Goal: Obtain resource: Obtain resource

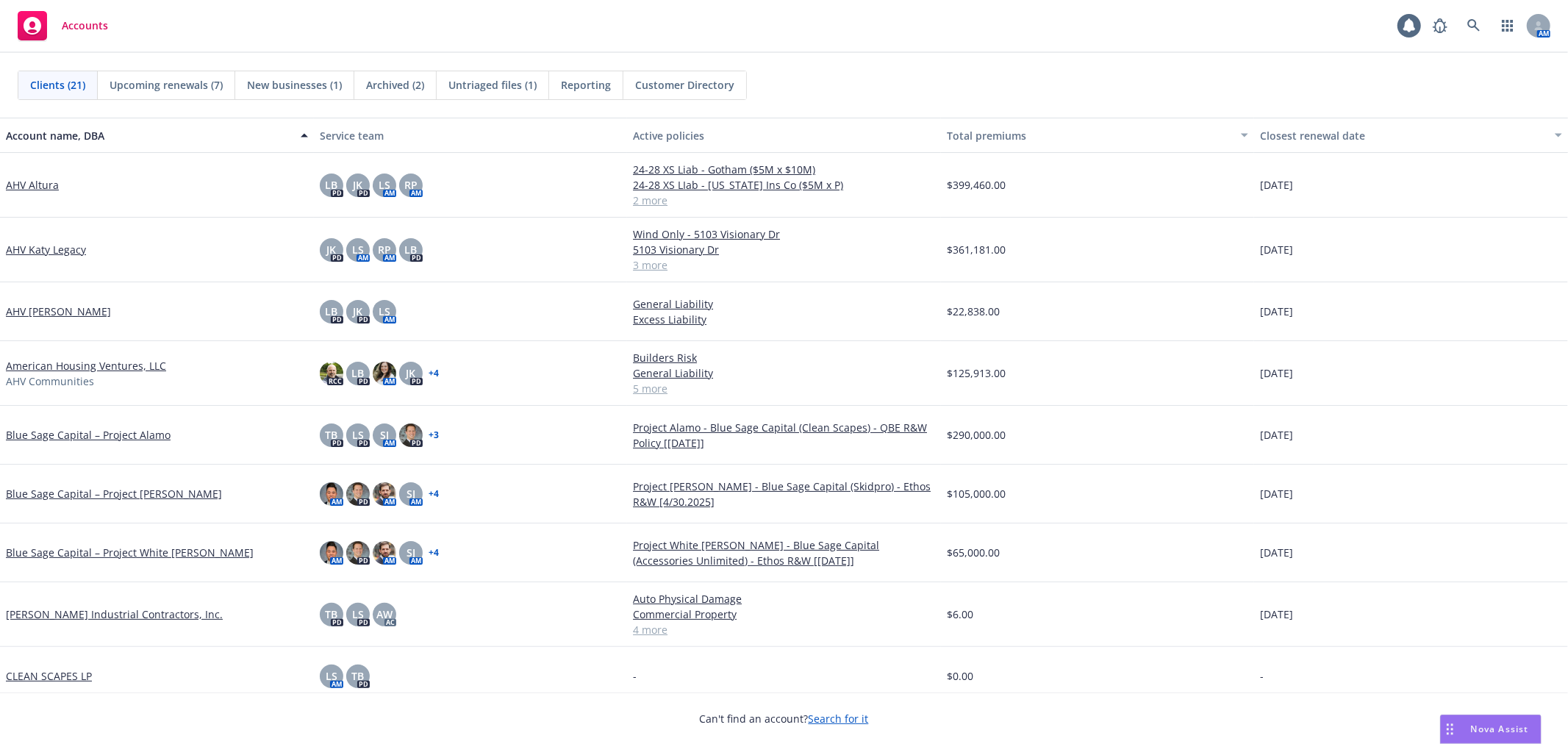
scroll to position [571, 0]
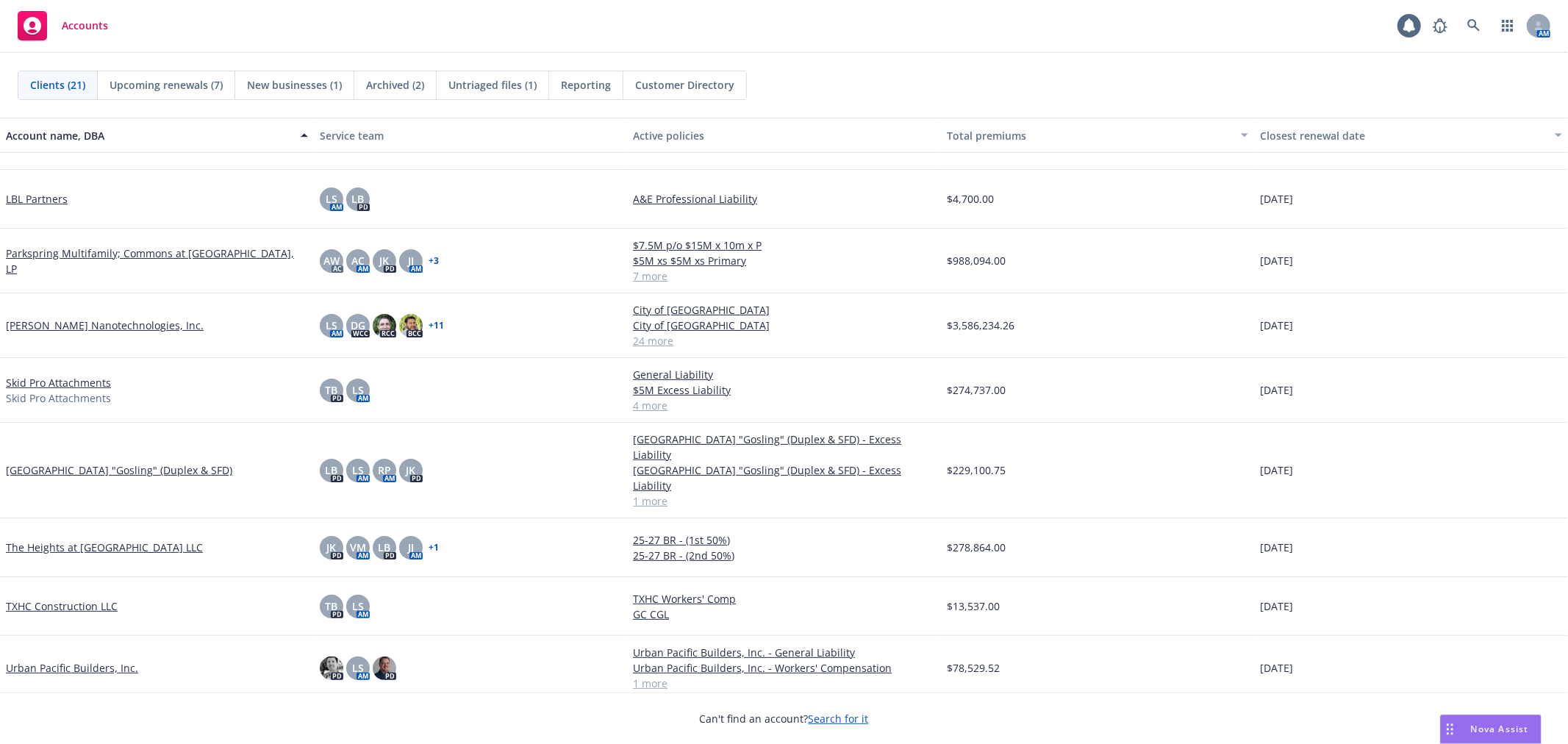
drag, startPoint x: 152, startPoint y: 386, endPoint x: 77, endPoint y: 307, distance: 108.9
click at [77, 307] on div "Sila Nanotechnologies, Inc." at bounding box center [157, 325] width 313 height 64
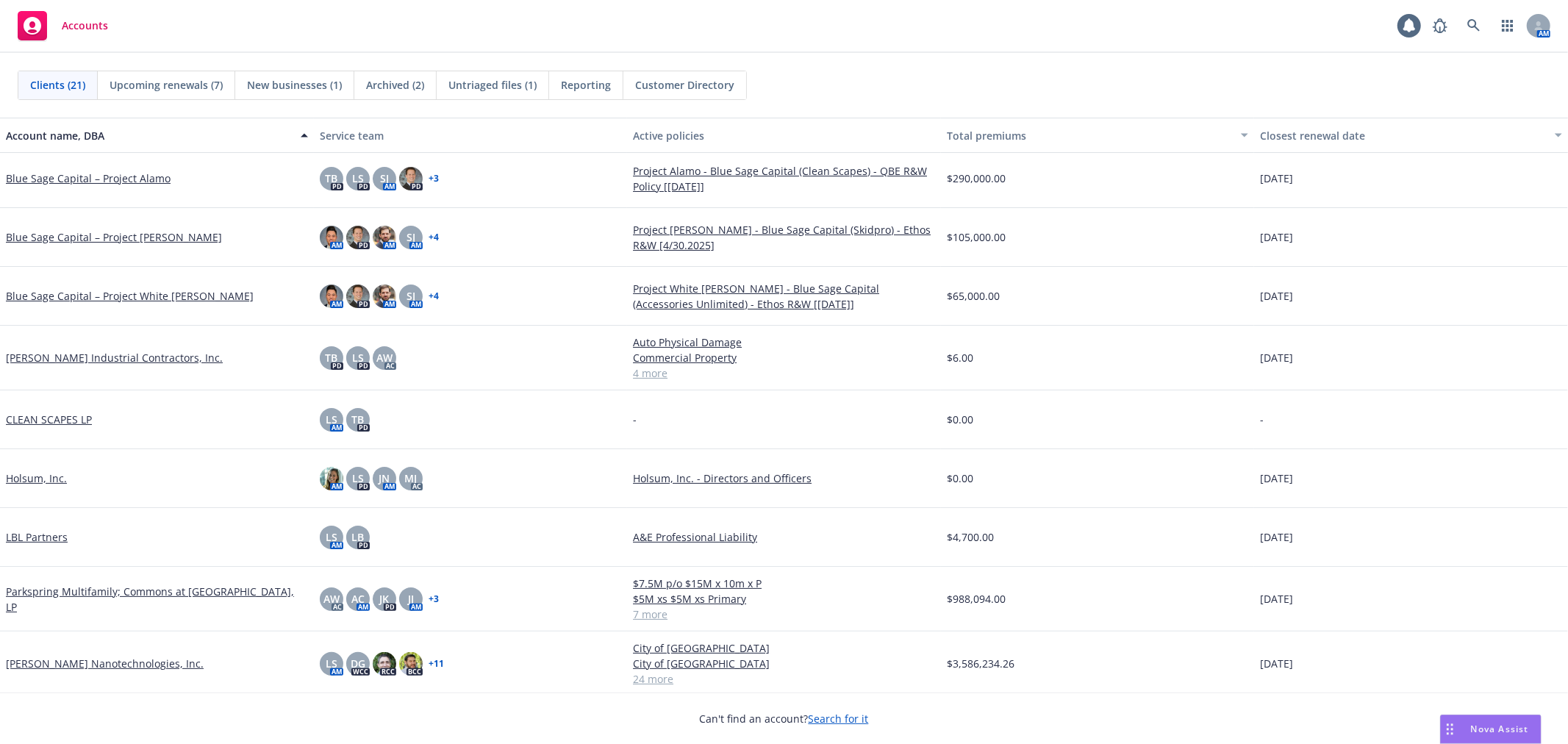
scroll to position [164, 0]
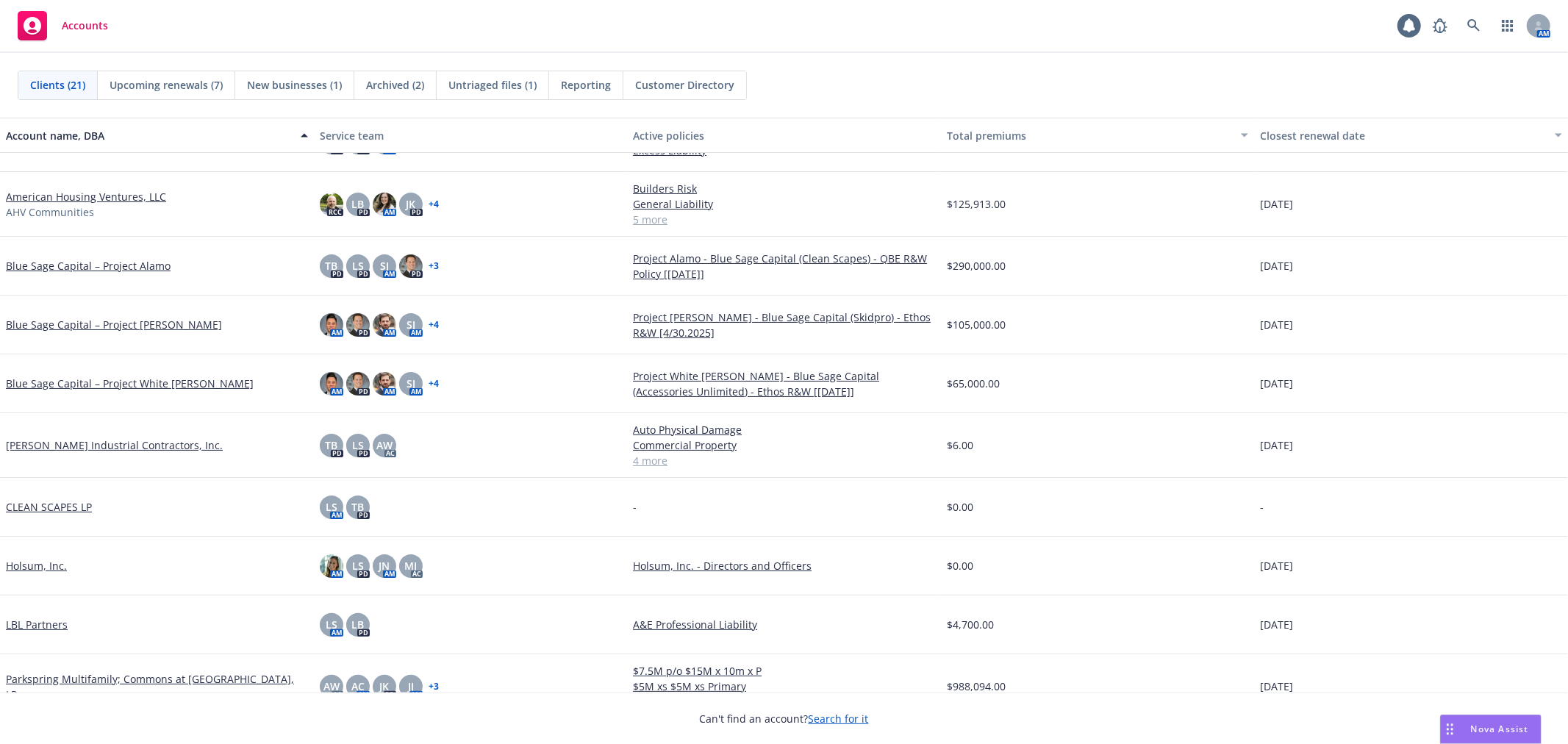
click at [70, 189] on link "American Housing Ventures, LLC" at bounding box center [86, 197] width 160 height 15
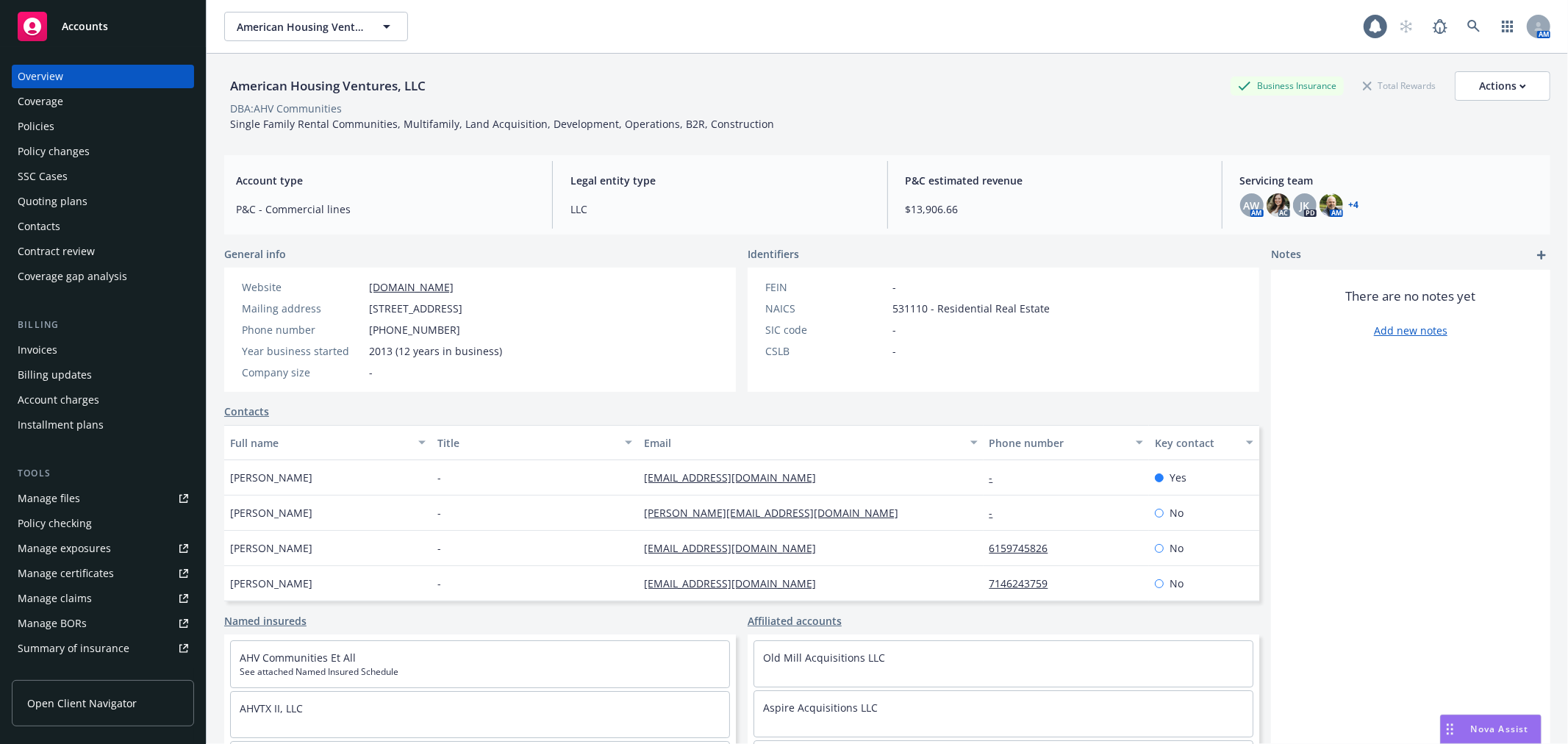
click at [70, 113] on div "Coverage" at bounding box center [103, 102] width 170 height 24
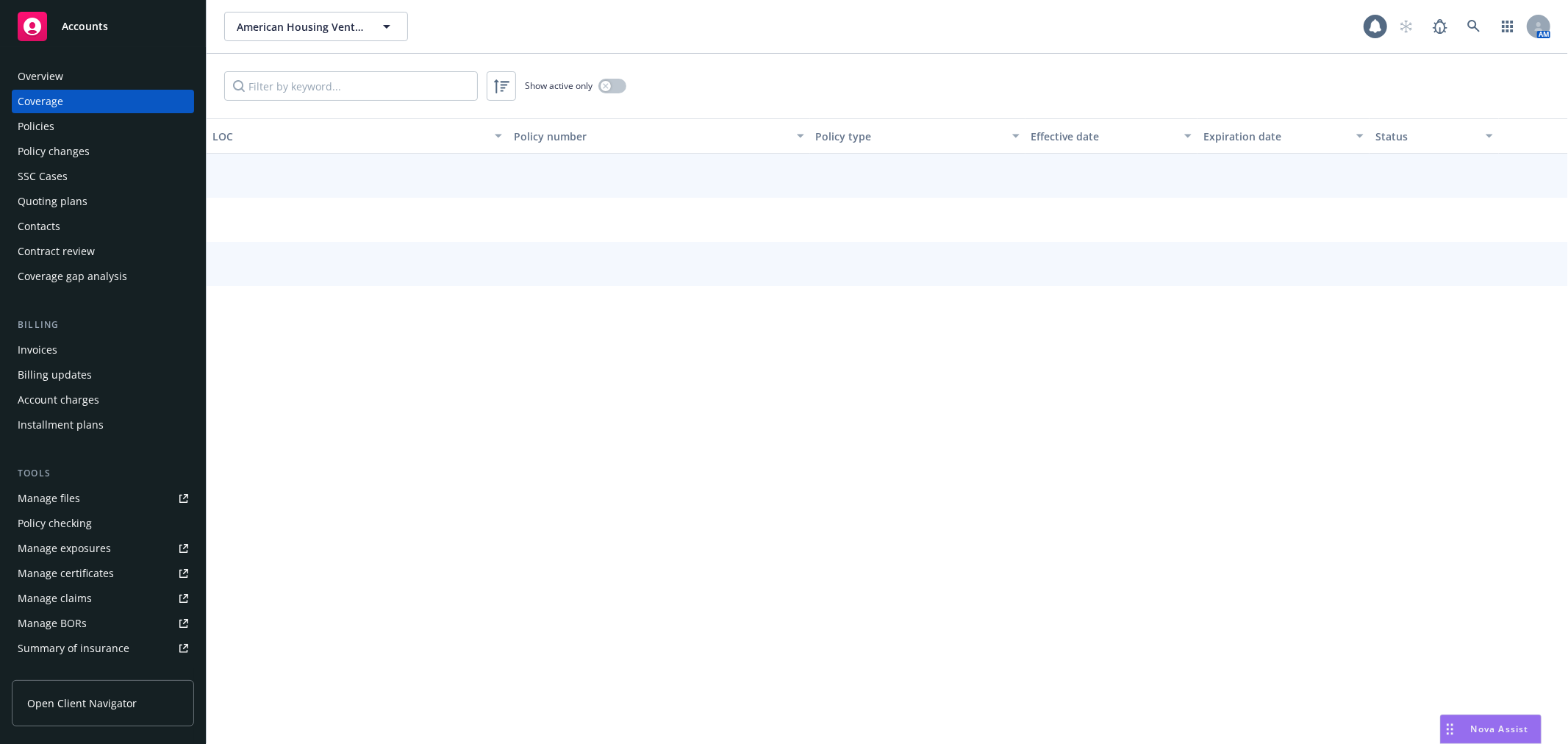
click at [66, 119] on div "Policies" at bounding box center [103, 126] width 170 height 24
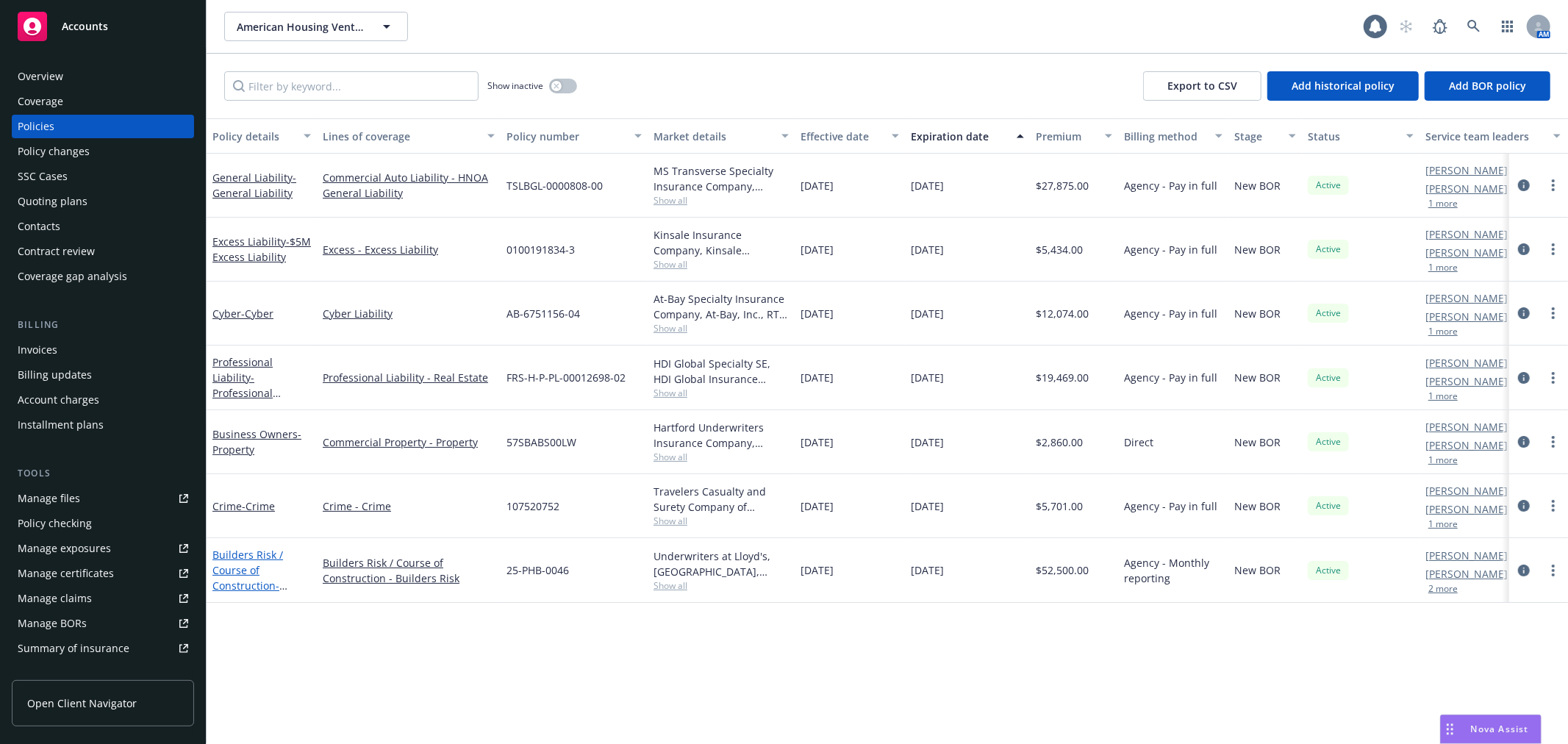
click at [236, 552] on link "Builders Risk / Course of Construction - Builders Risk" at bounding box center [247, 577] width 70 height 60
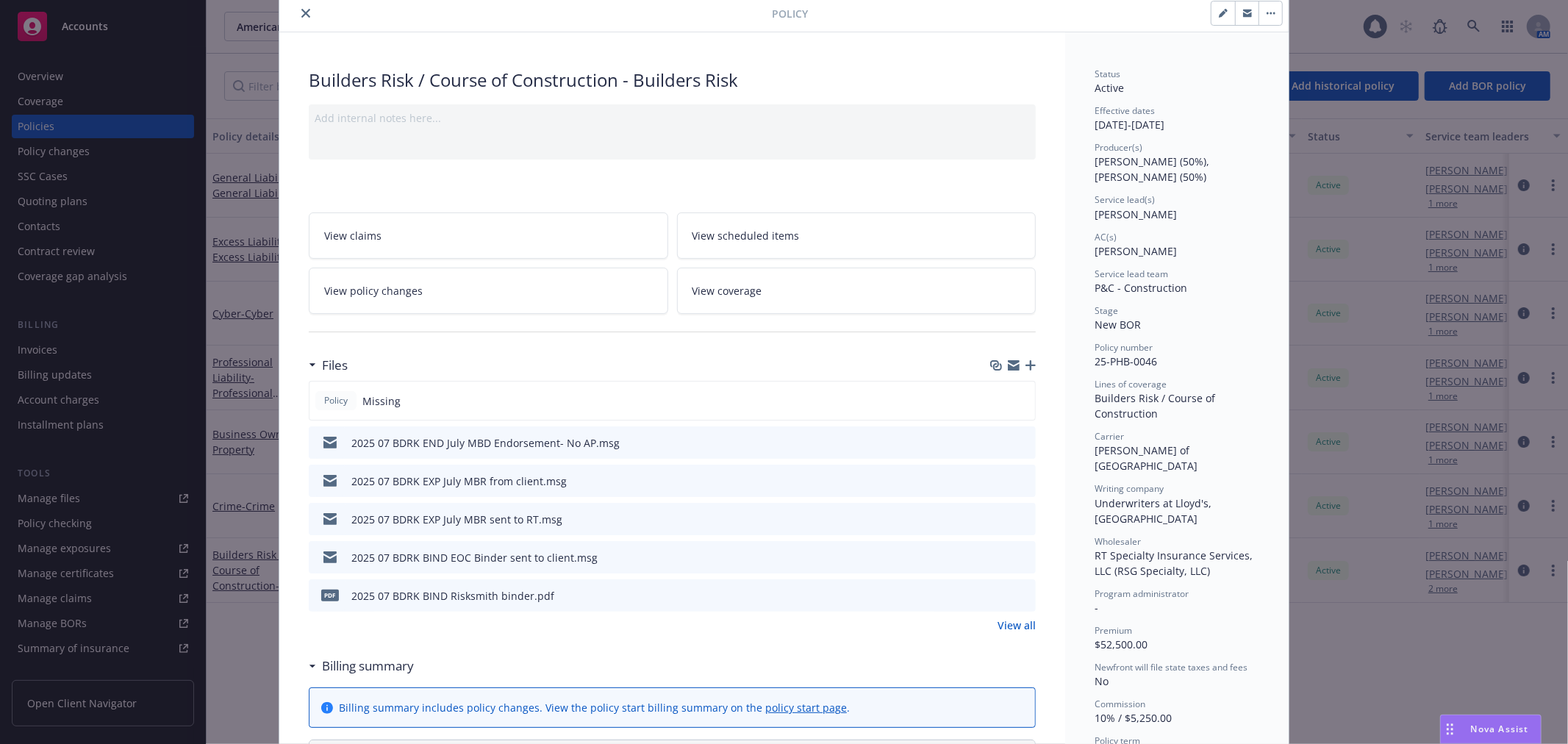
scroll to position [81, 0]
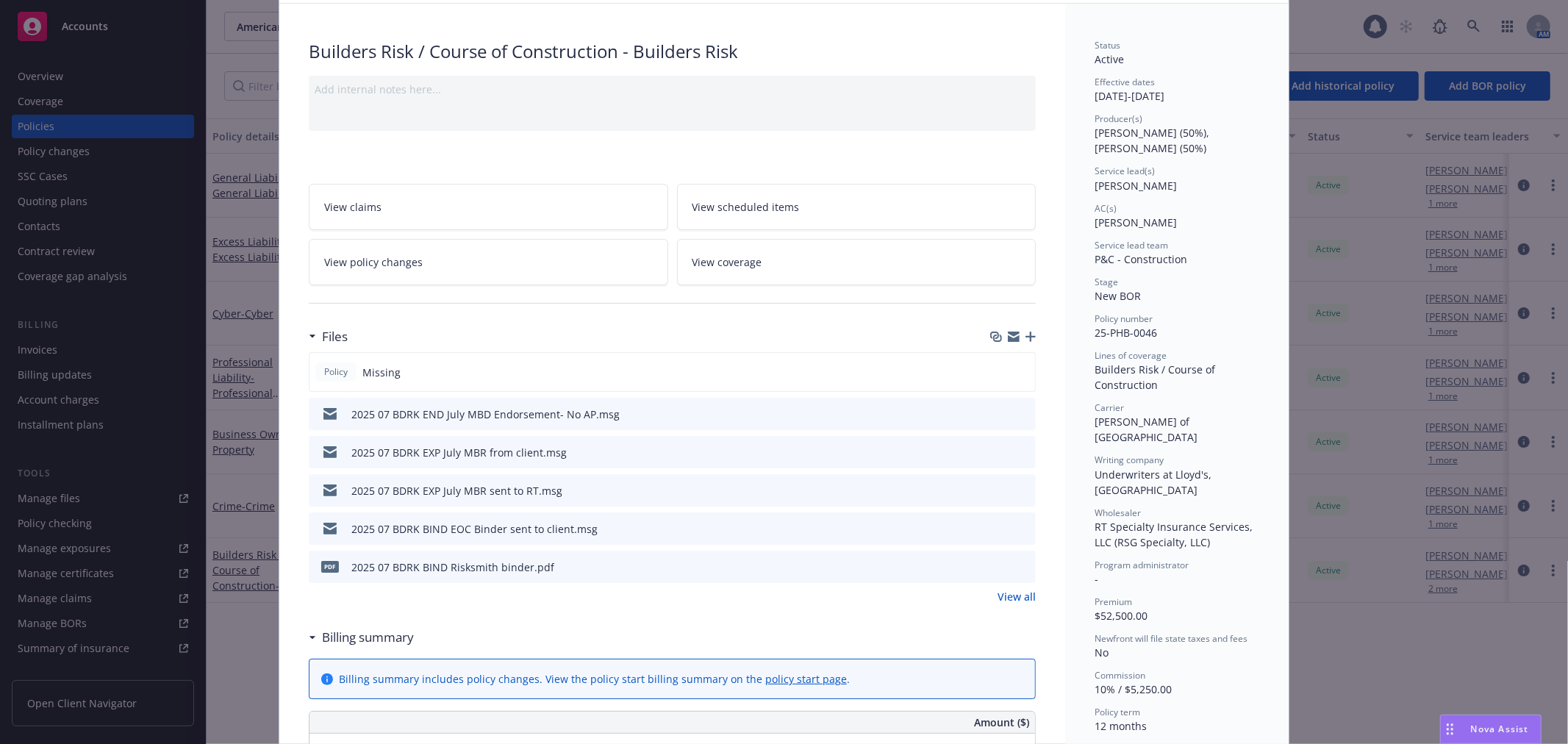
click at [1002, 599] on link "View all" at bounding box center [1016, 597] width 38 height 15
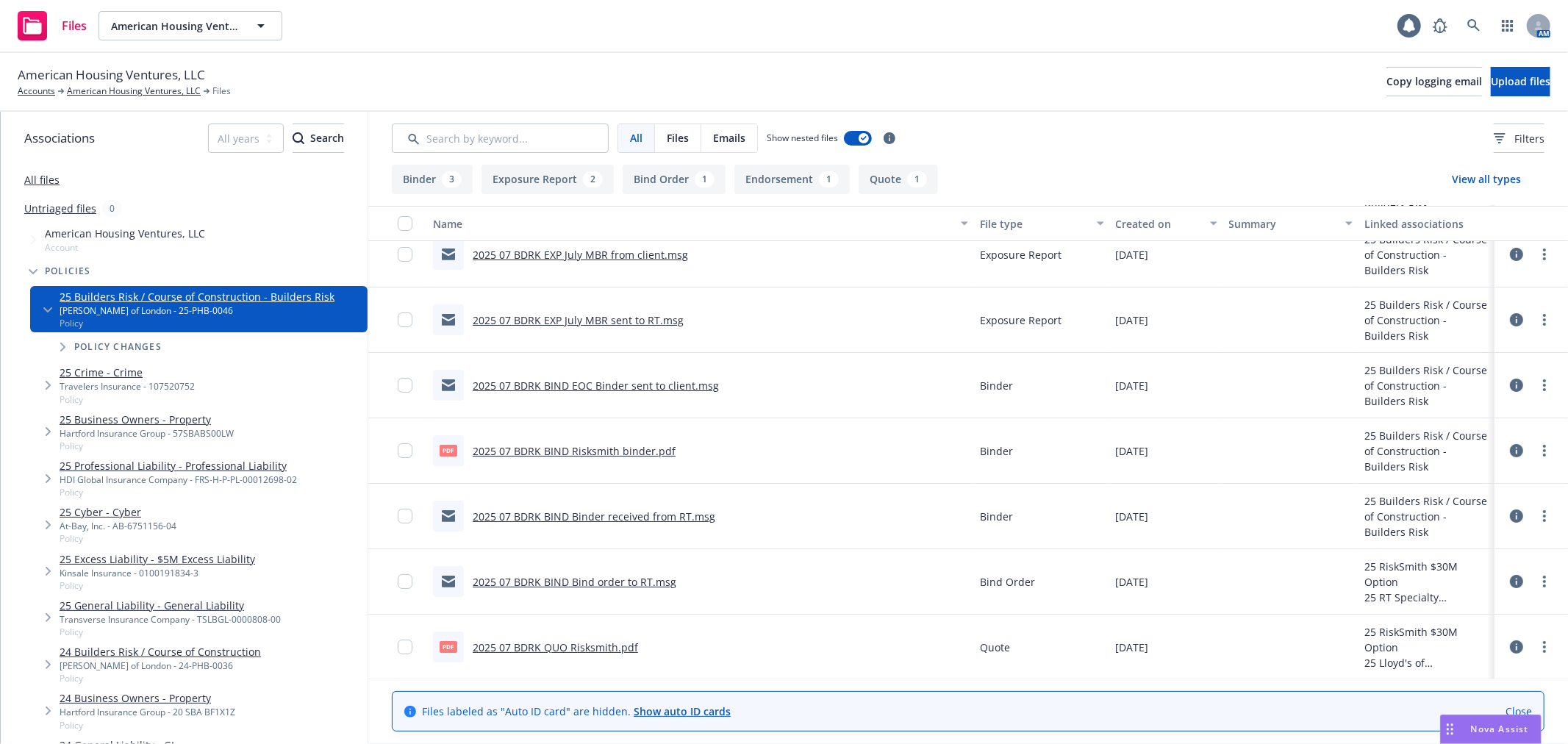
scroll to position [86, 0]
drag, startPoint x: 594, startPoint y: 642, endPoint x: 608, endPoint y: 627, distance: 20.5
drag, startPoint x: 608, startPoint y: 627, endPoint x: 873, endPoint y: 669, distance: 268.3
click at [873, 669] on div "pdf 2025 07 BDRK QUO Risksmith.pdf" at bounding box center [701, 646] width 547 height 65
click at [1052, 86] on div "American Housing Ventures, LLC Accounts American Housing Ventures, LLC Files Co…" at bounding box center [784, 81] width 1532 height 32
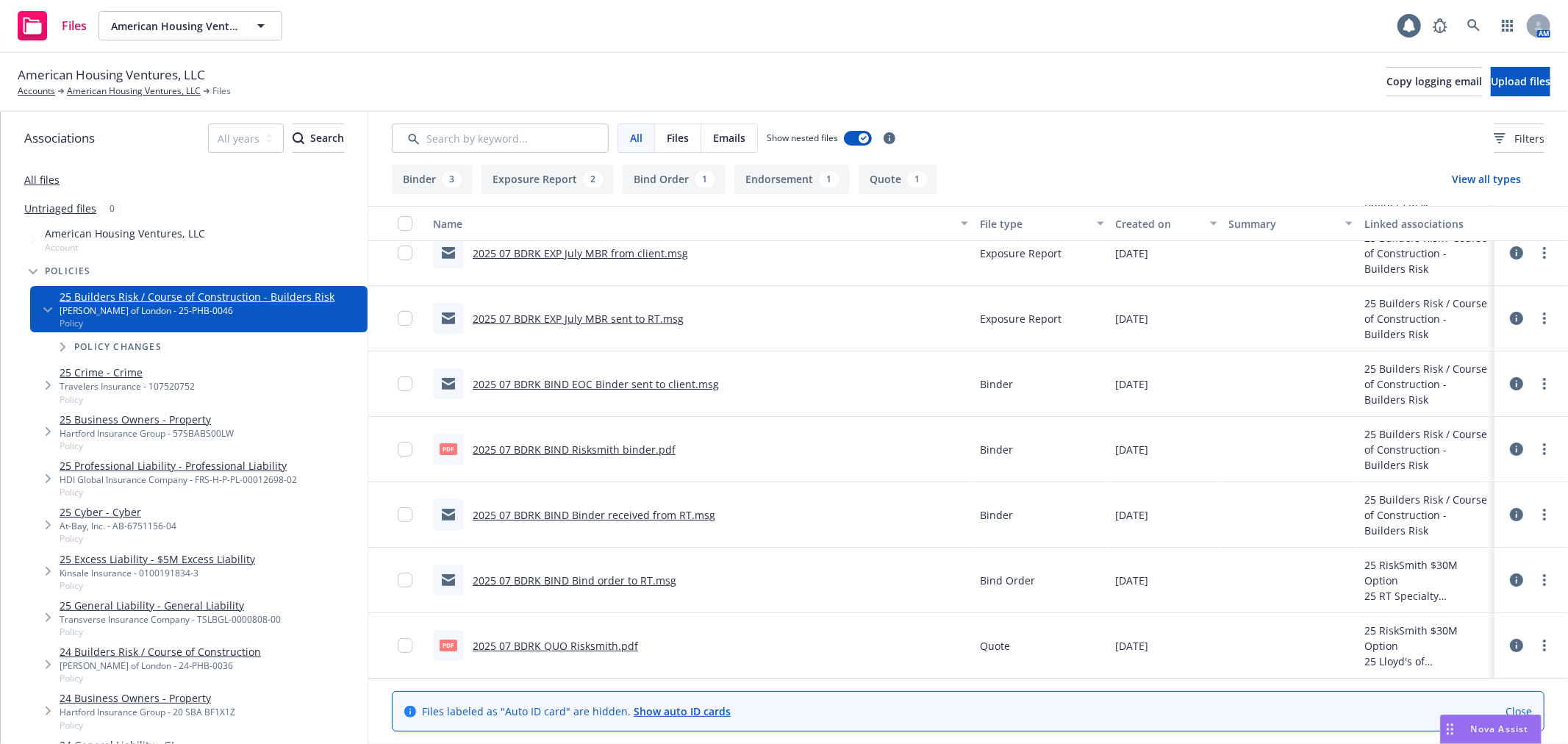
click at [47, 180] on link "All files" at bounding box center [42, 180] width 36 height 14
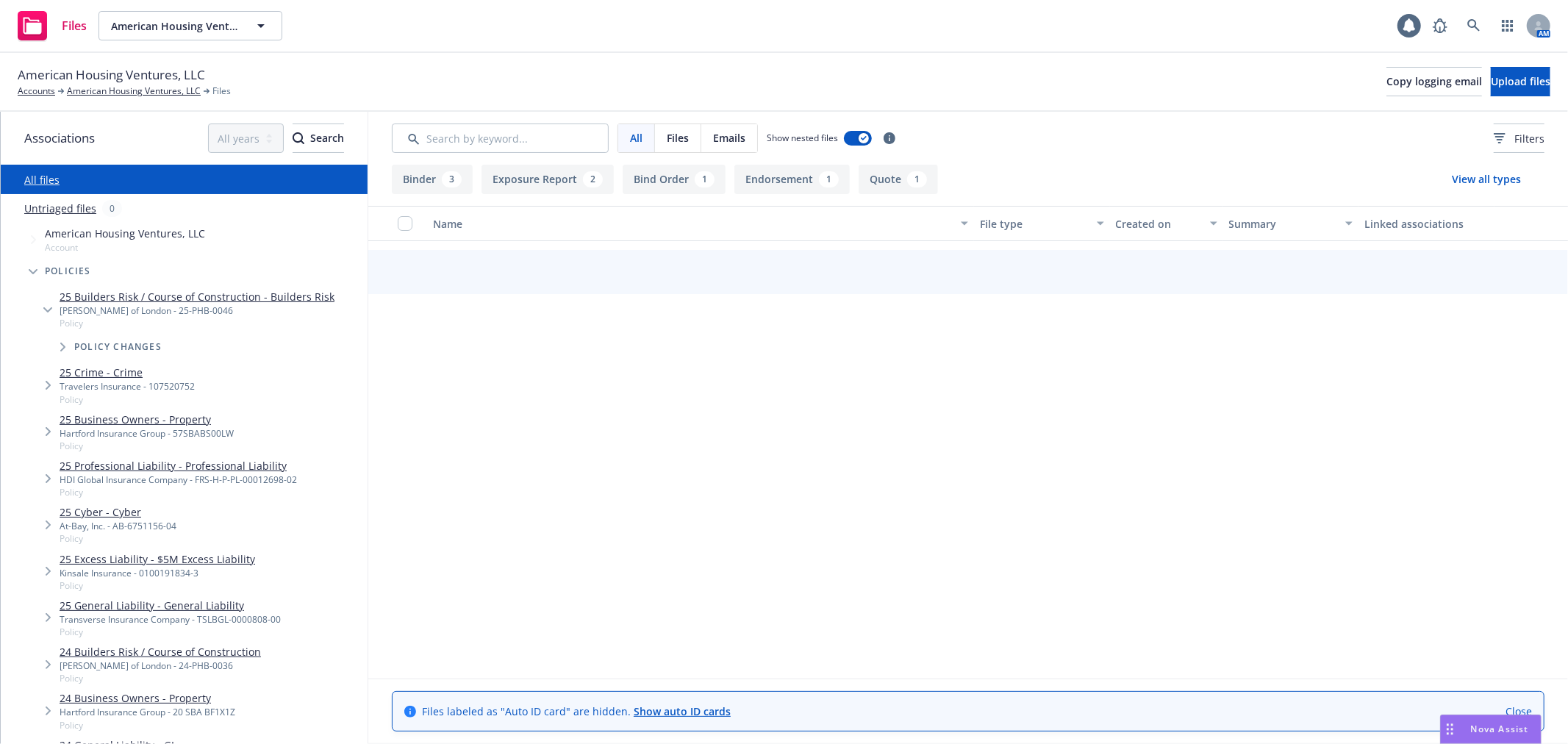
scroll to position [86, 0]
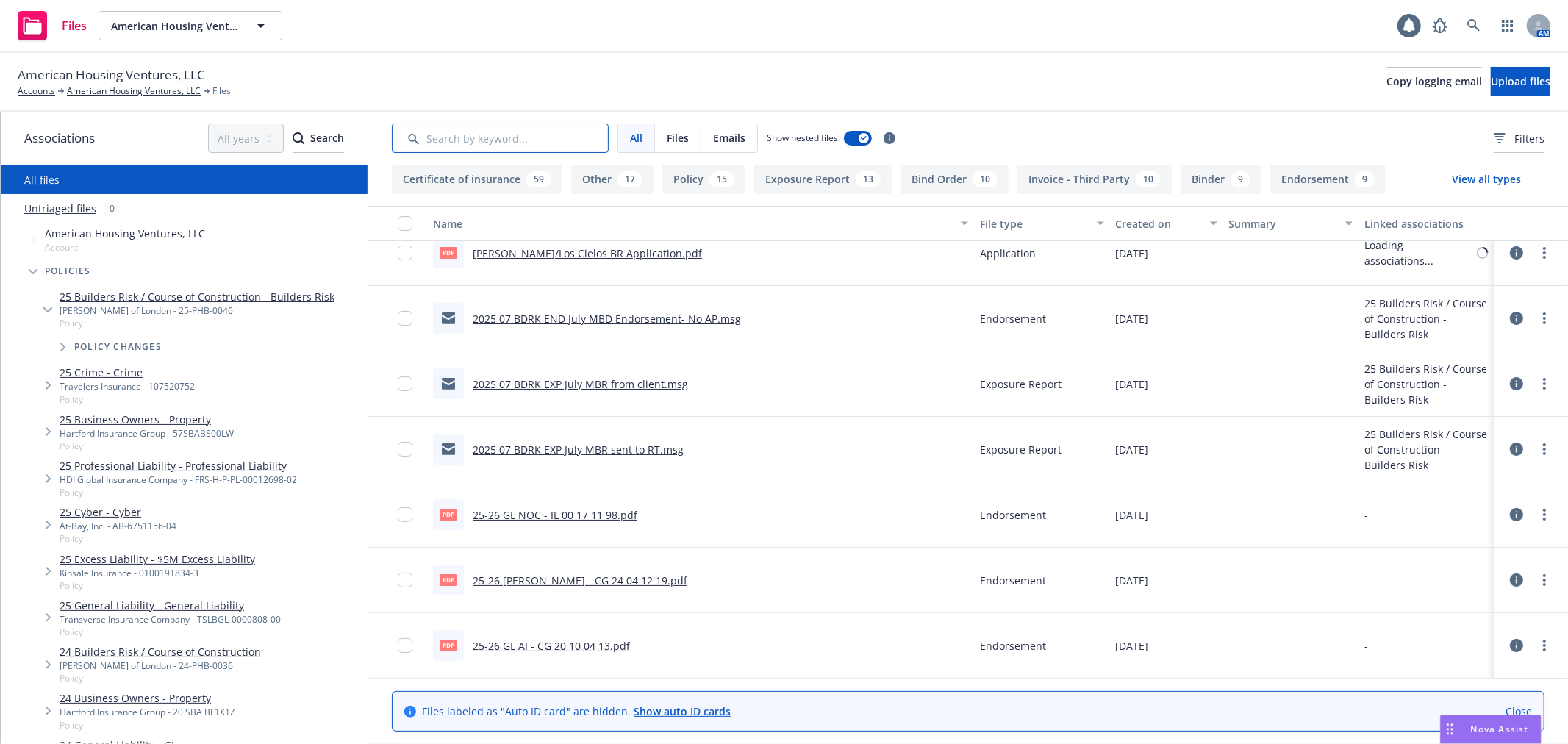
click at [553, 147] on input "Search by keyword..." at bounding box center [500, 138] width 217 height 30
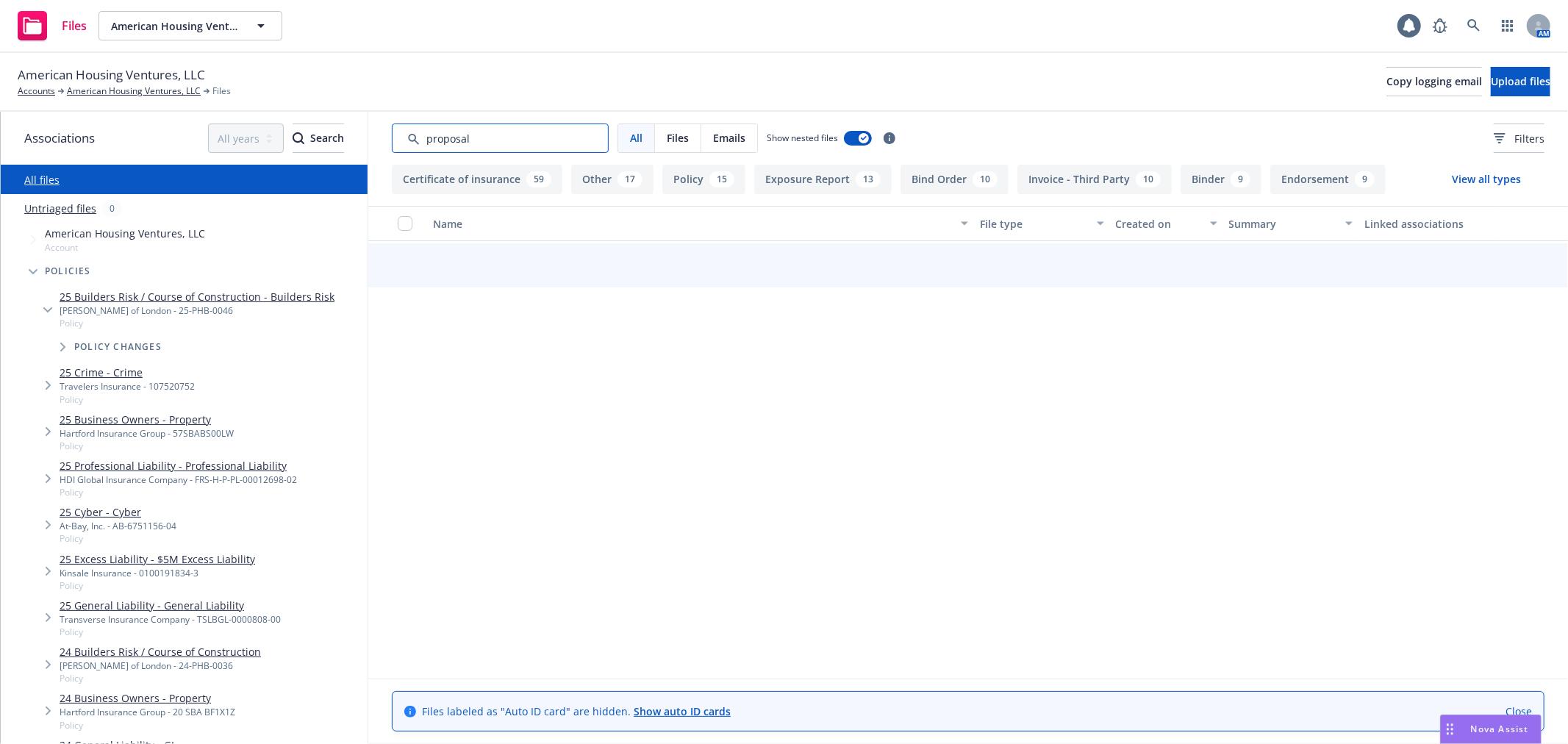
type input "proposal"
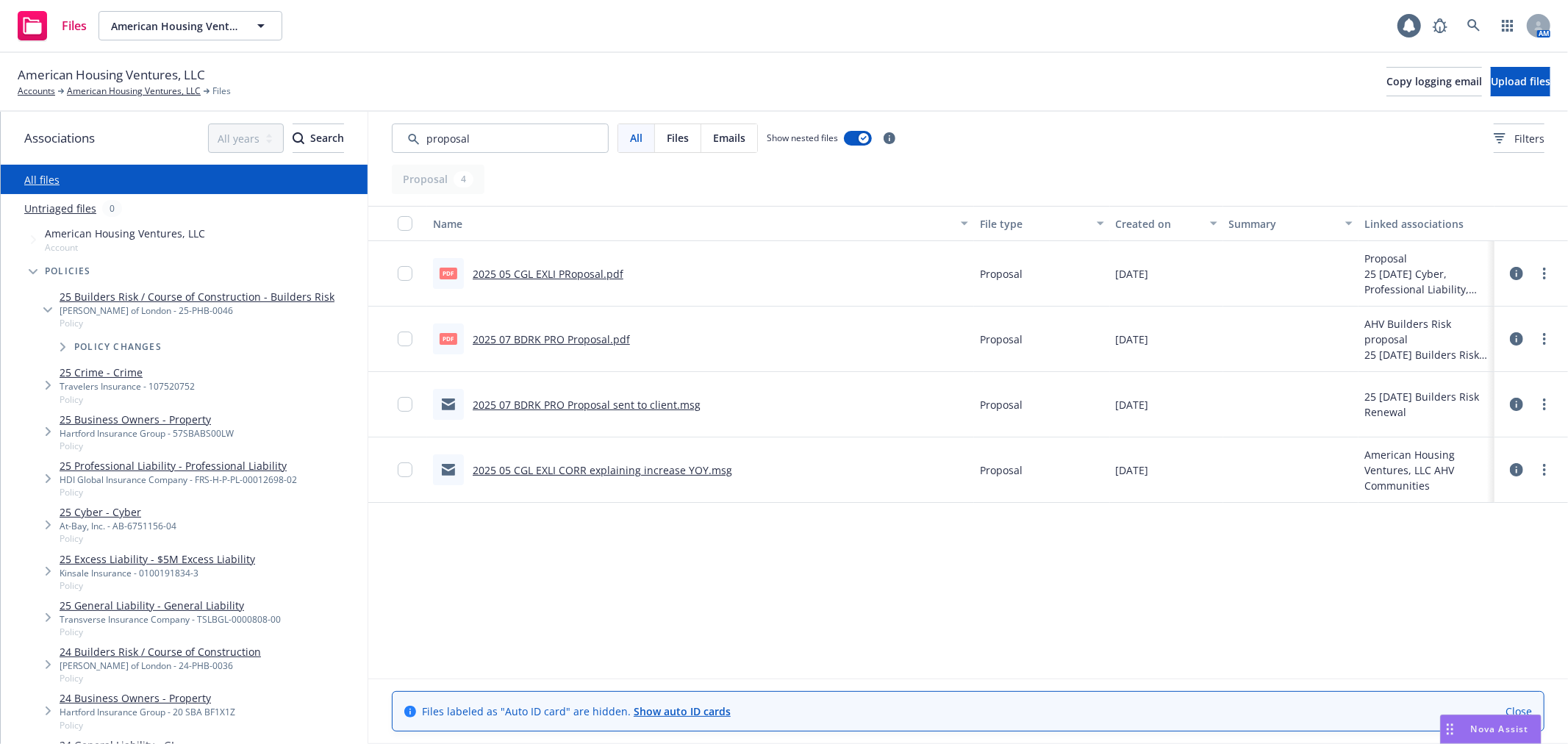
click at [666, 403] on link "2025 07 BDRK PRO Proposal sent to client.msg" at bounding box center [586, 404] width 228 height 14
